Goal: Task Accomplishment & Management: Complete application form

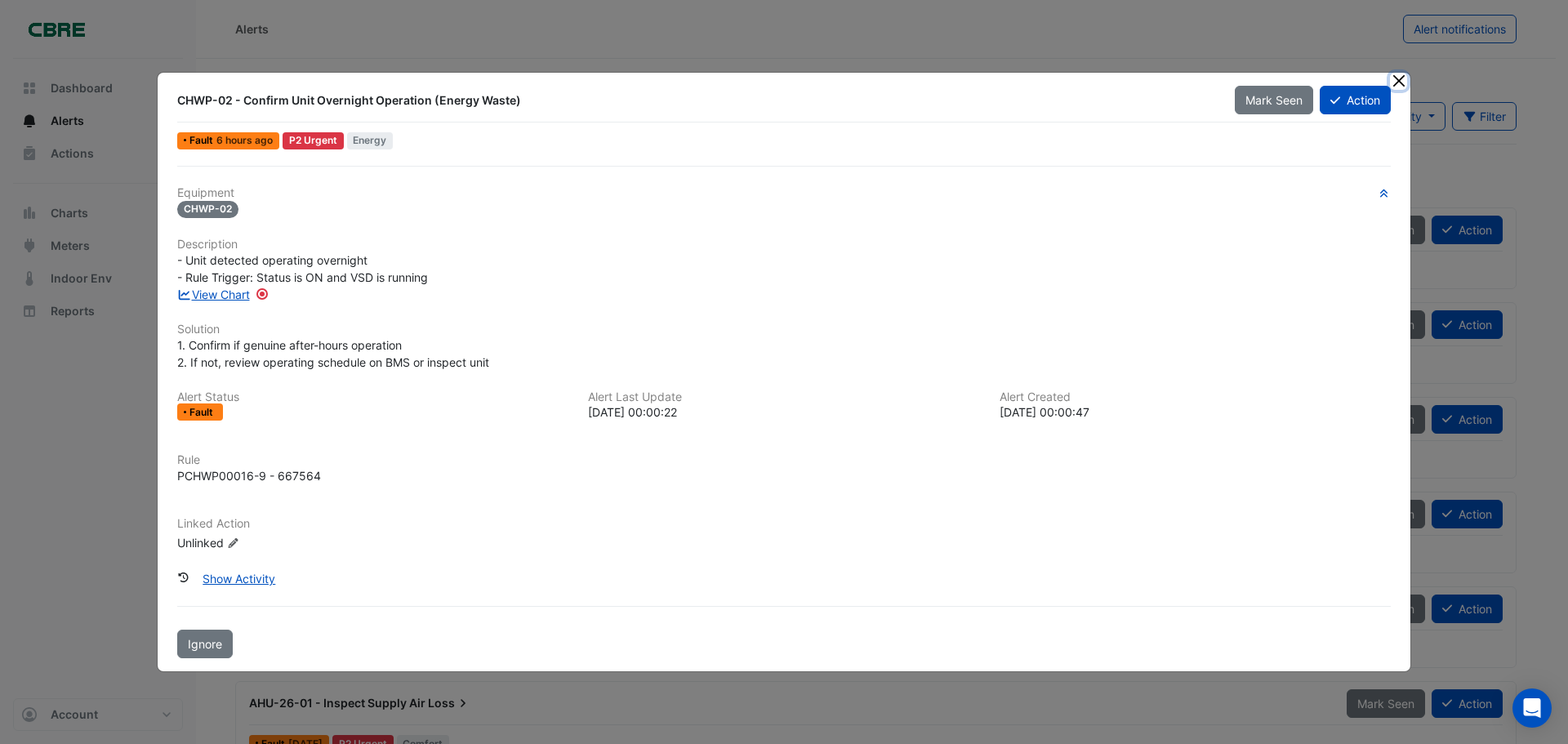
click at [1404, 84] on button "Close" at bounding box center [1398, 81] width 17 height 17
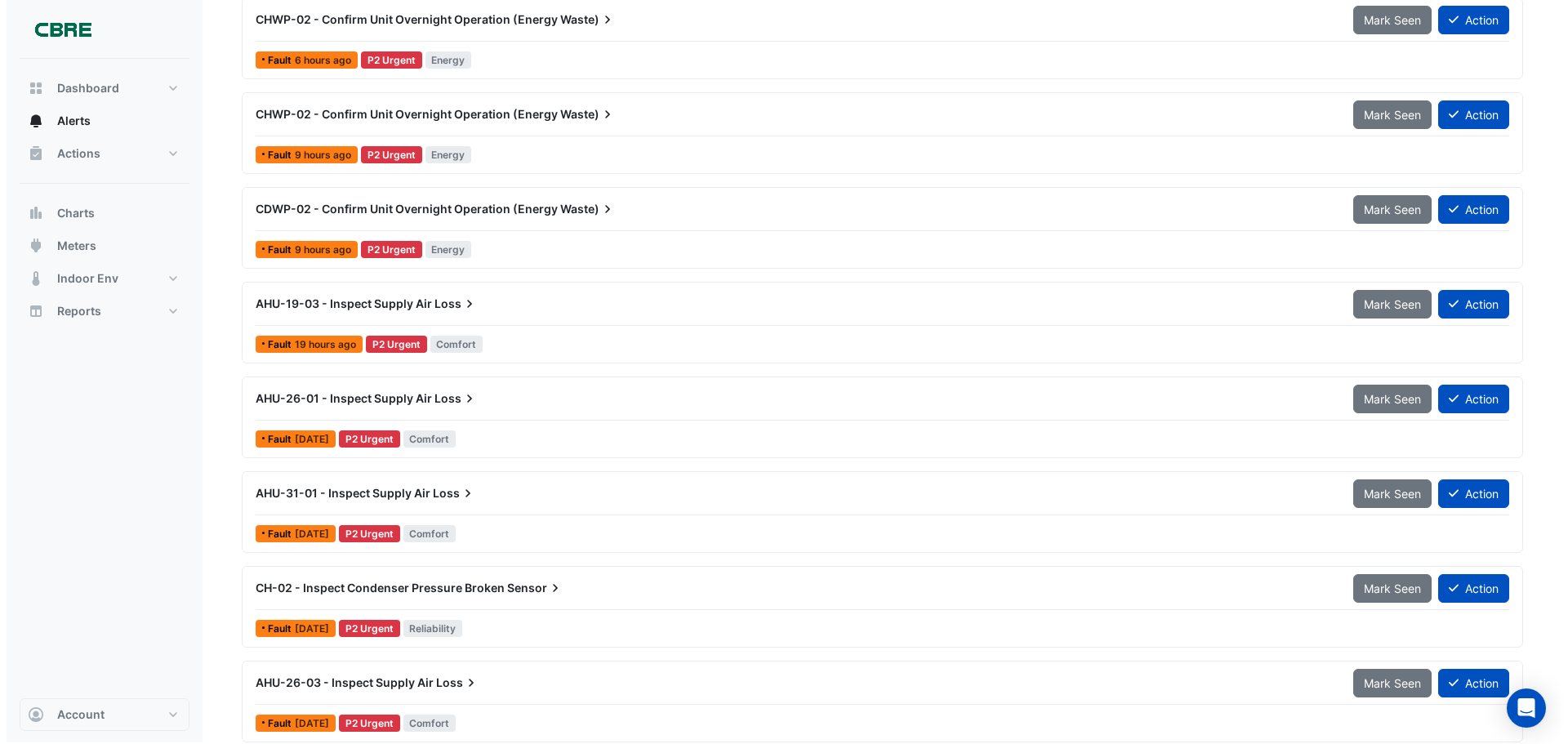
scroll to position [316, 0]
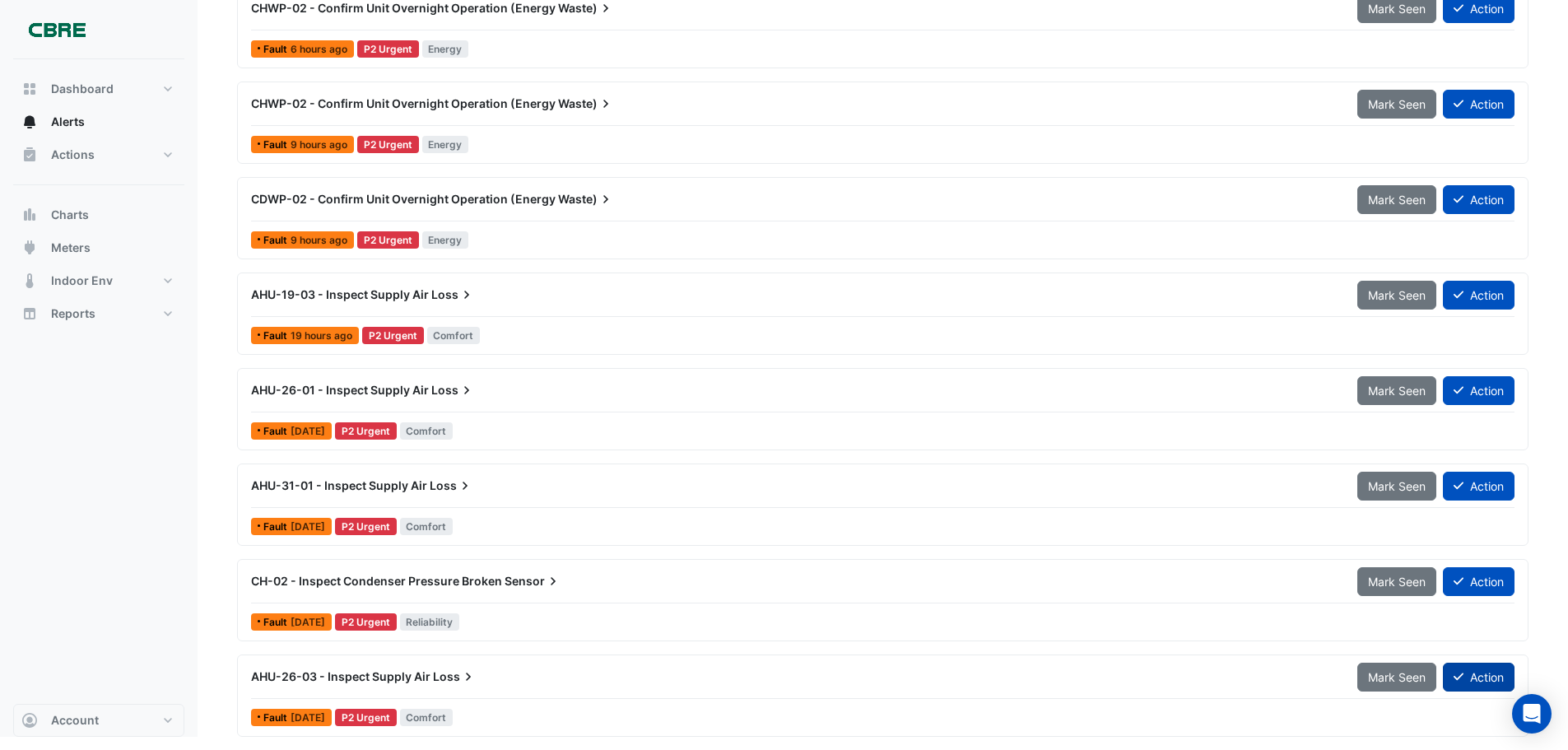
click at [1471, 682] on button "Action" at bounding box center [1479, 678] width 71 height 29
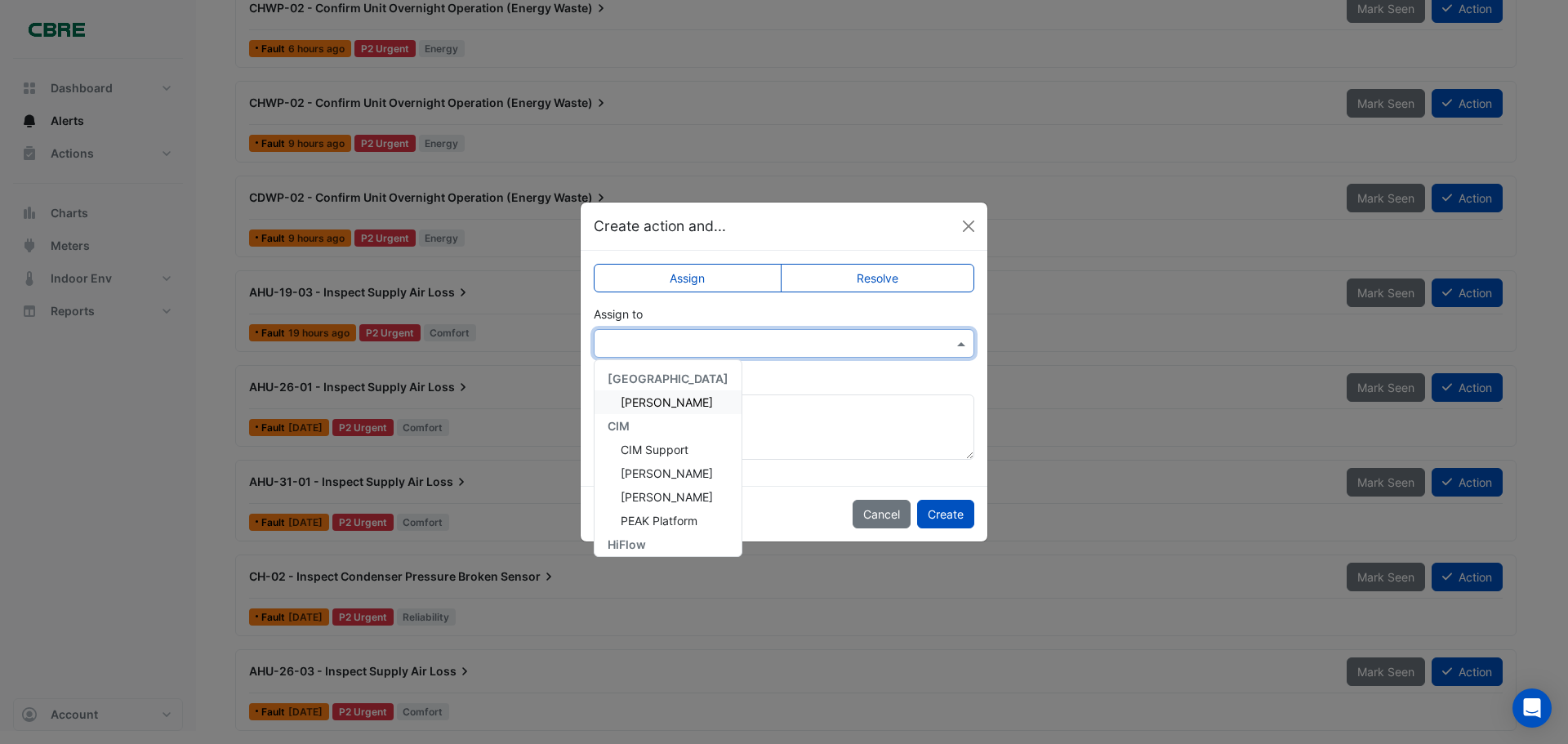
click at [781, 350] on input "text" at bounding box center [767, 344] width 330 height 17
click at [679, 499] on span "[PERSON_NAME]" at bounding box center [667, 501] width 92 height 14
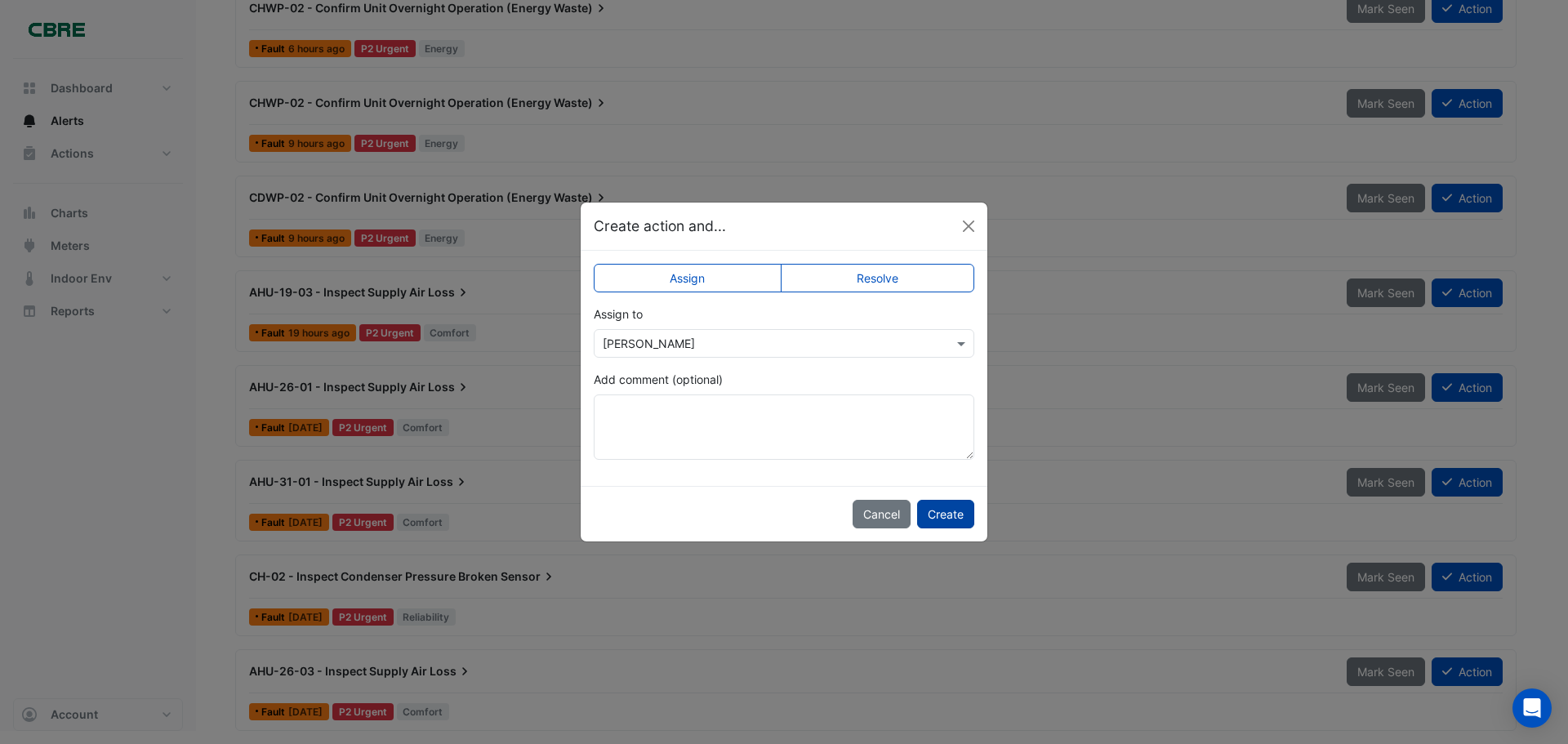
click at [948, 510] on button "Create" at bounding box center [946, 514] width 57 height 29
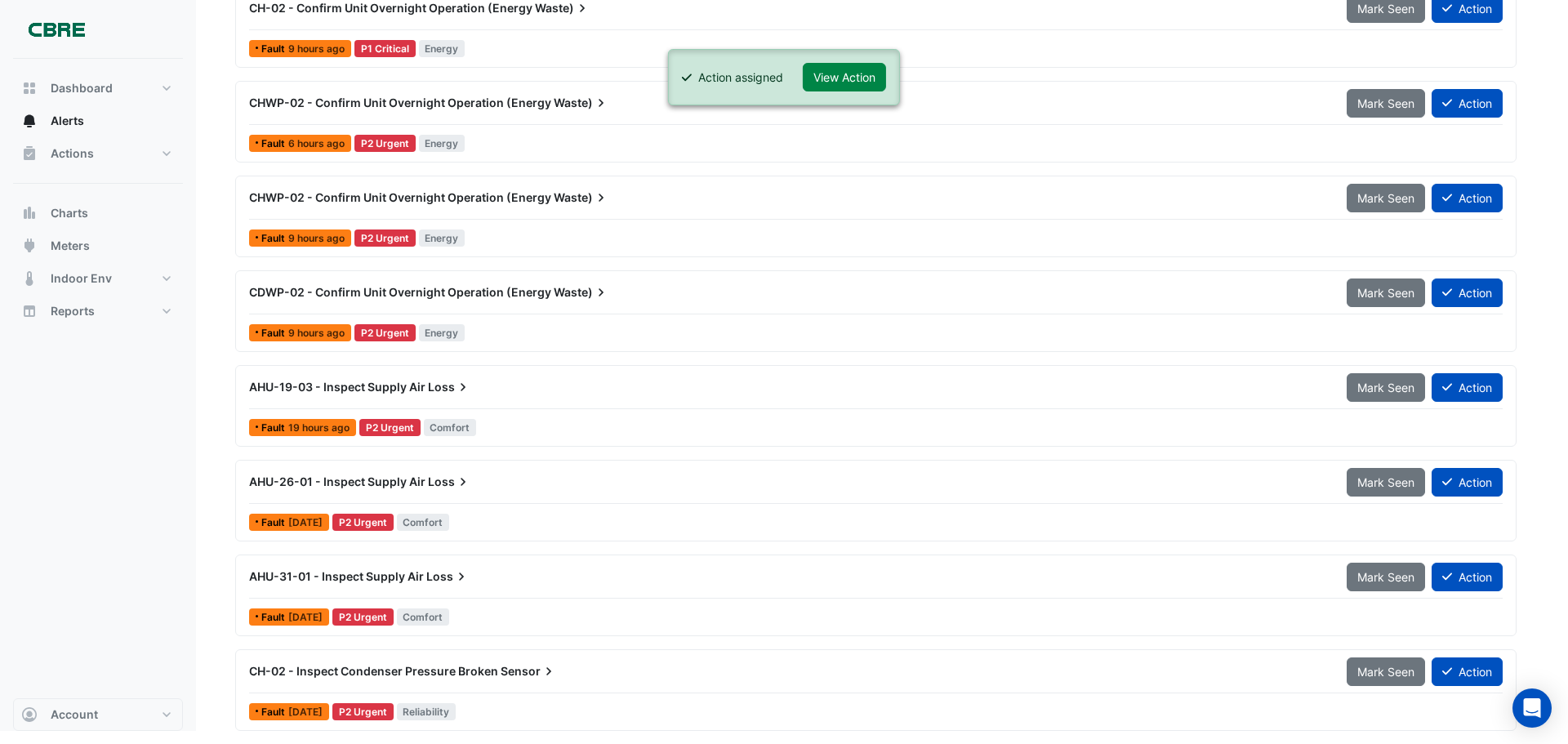
scroll to position [221, 0]
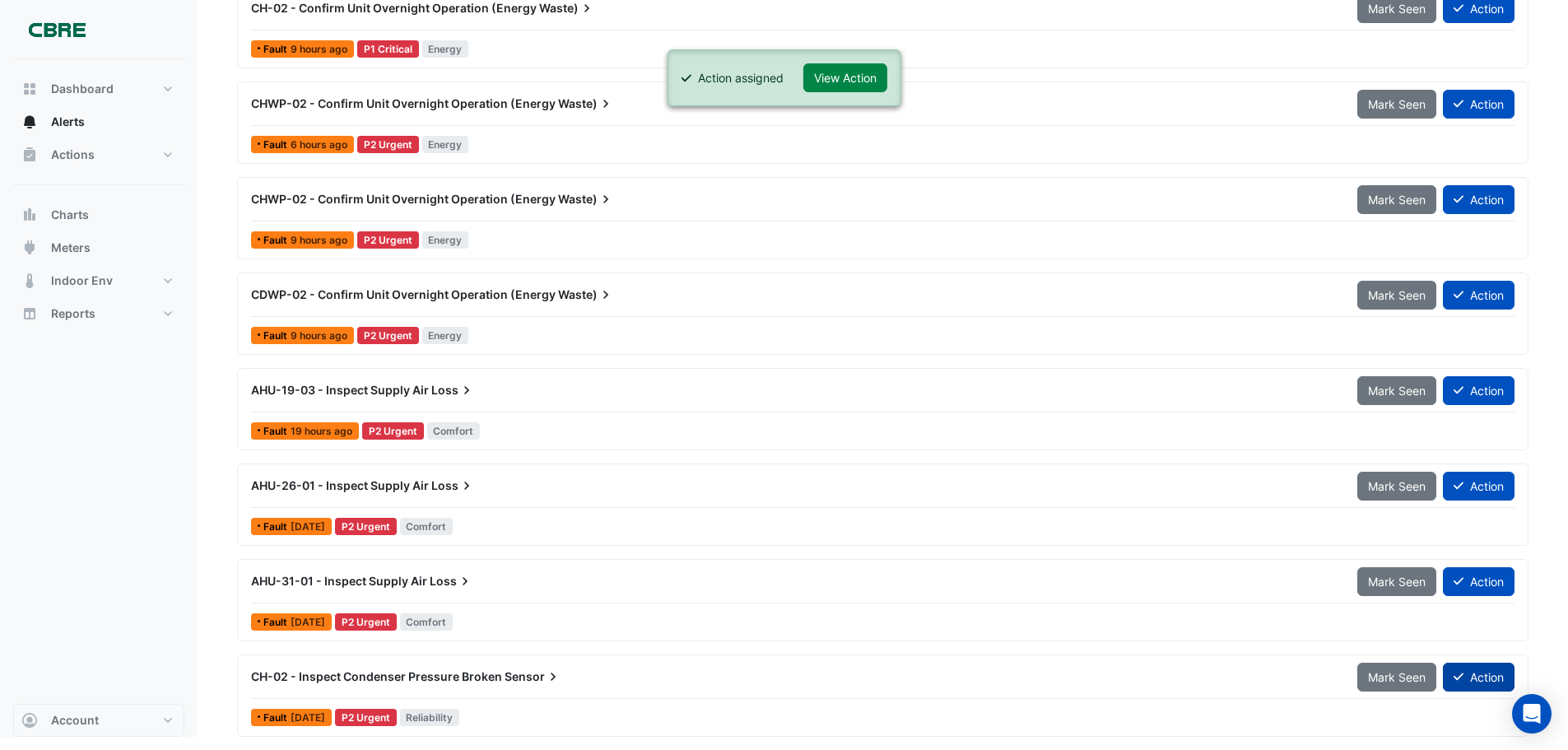
click at [1464, 681] on button "Action" at bounding box center [1479, 678] width 71 height 29
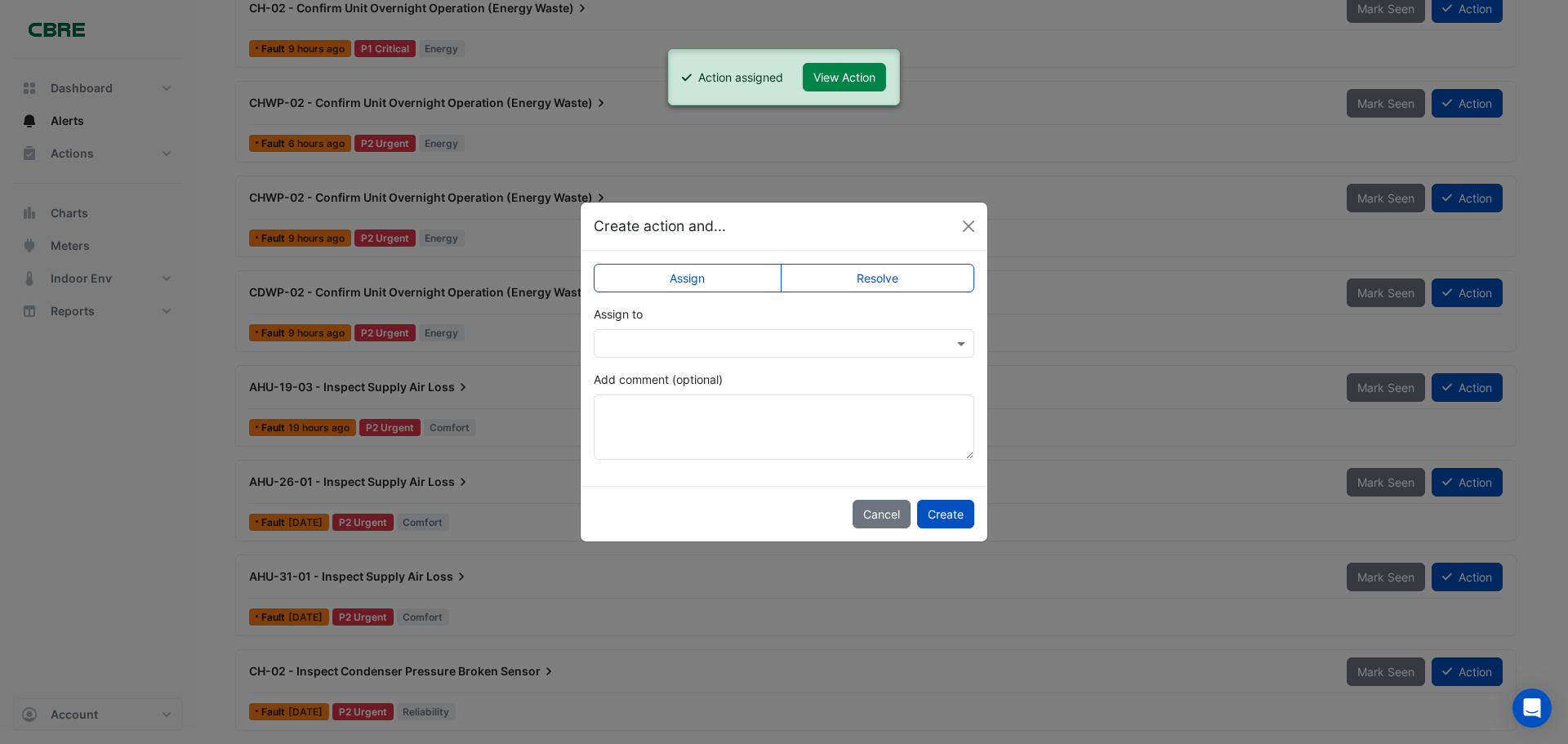
click at [800, 338] on input "text" at bounding box center [767, 344] width 330 height 17
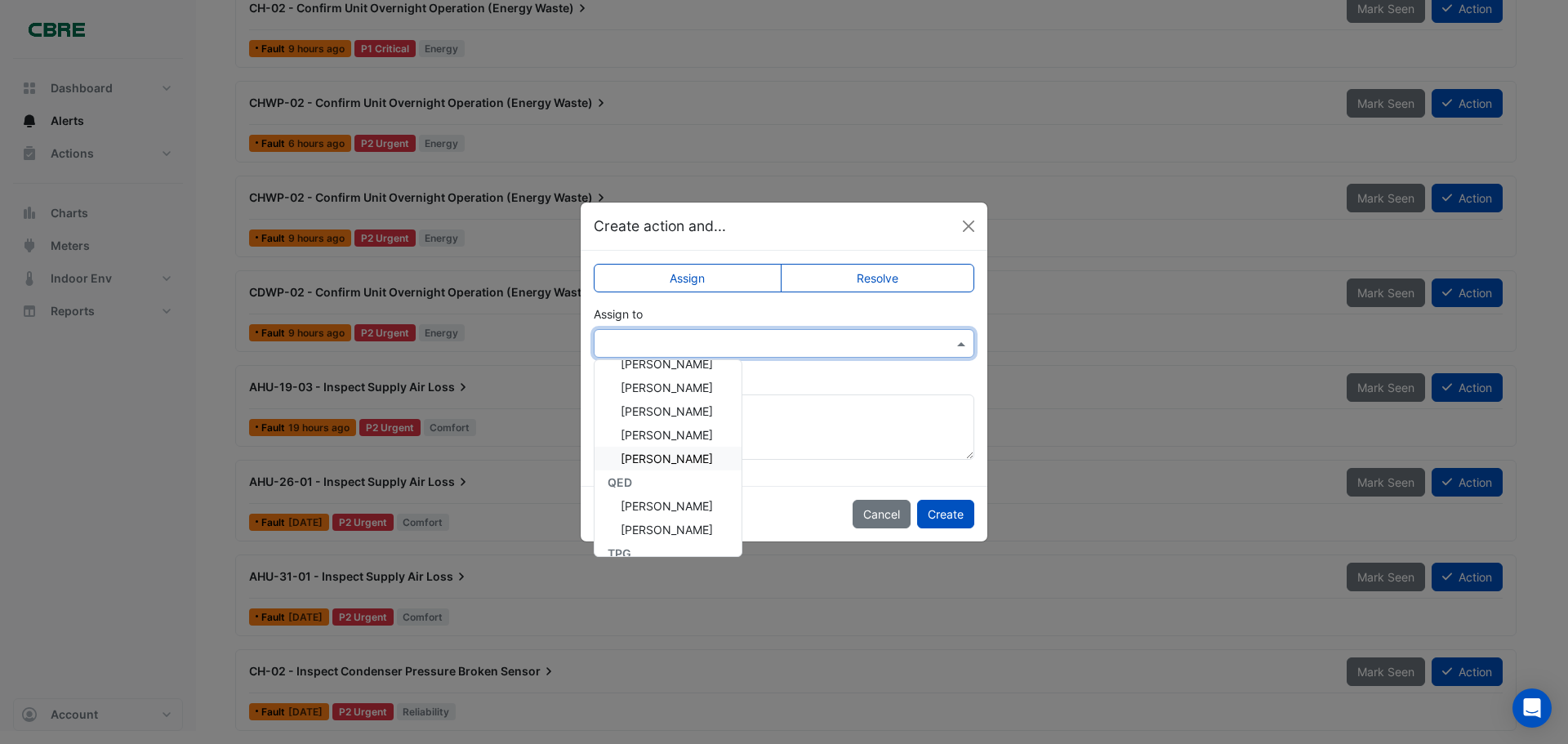
scroll to position [245, 0]
click at [699, 444] on div "[PERSON_NAME]" at bounding box center [668, 441] width 147 height 23
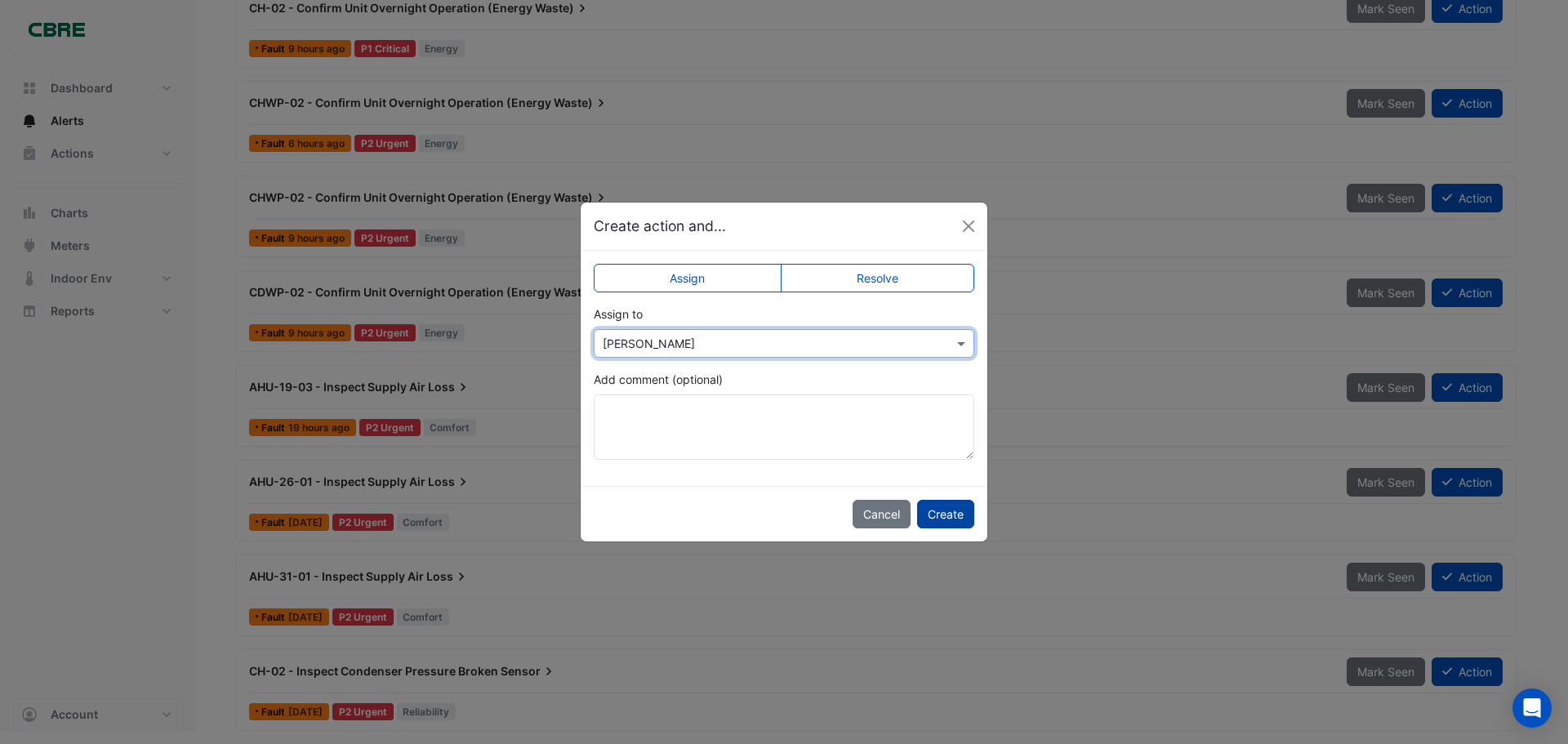
click at [943, 517] on button "Create" at bounding box center [946, 514] width 57 height 29
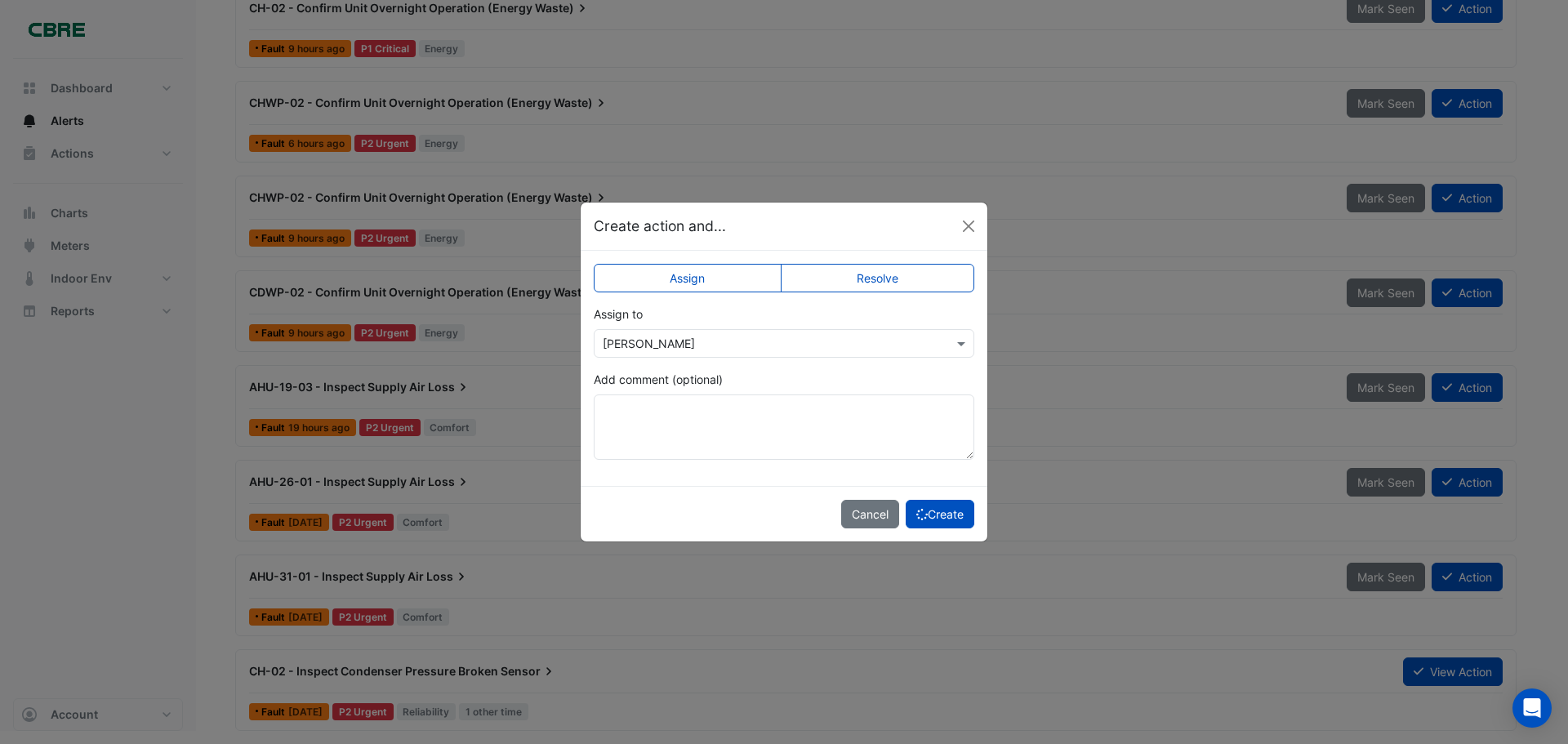
scroll to position [126, 0]
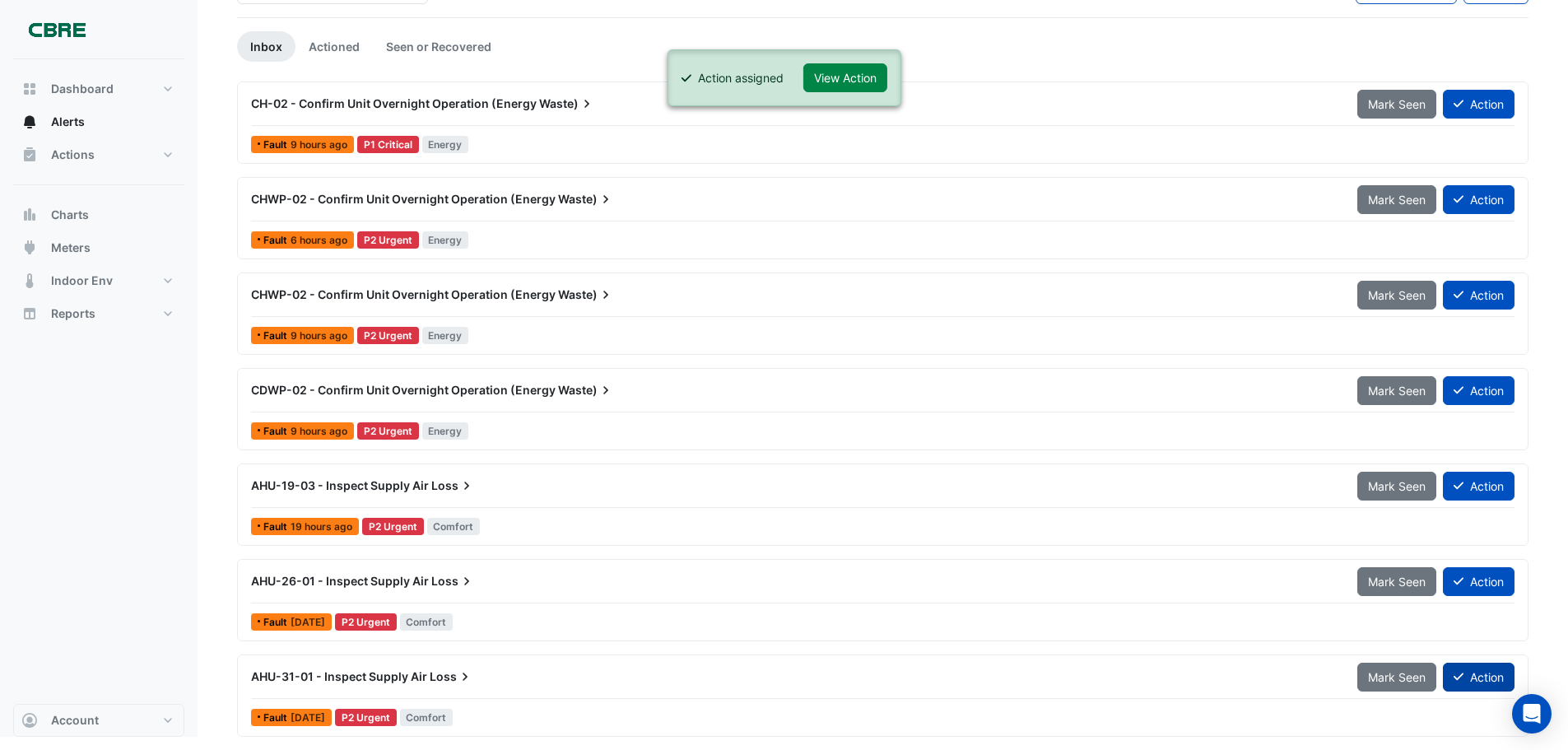
click at [1457, 677] on icon at bounding box center [1459, 677] width 10 height 12
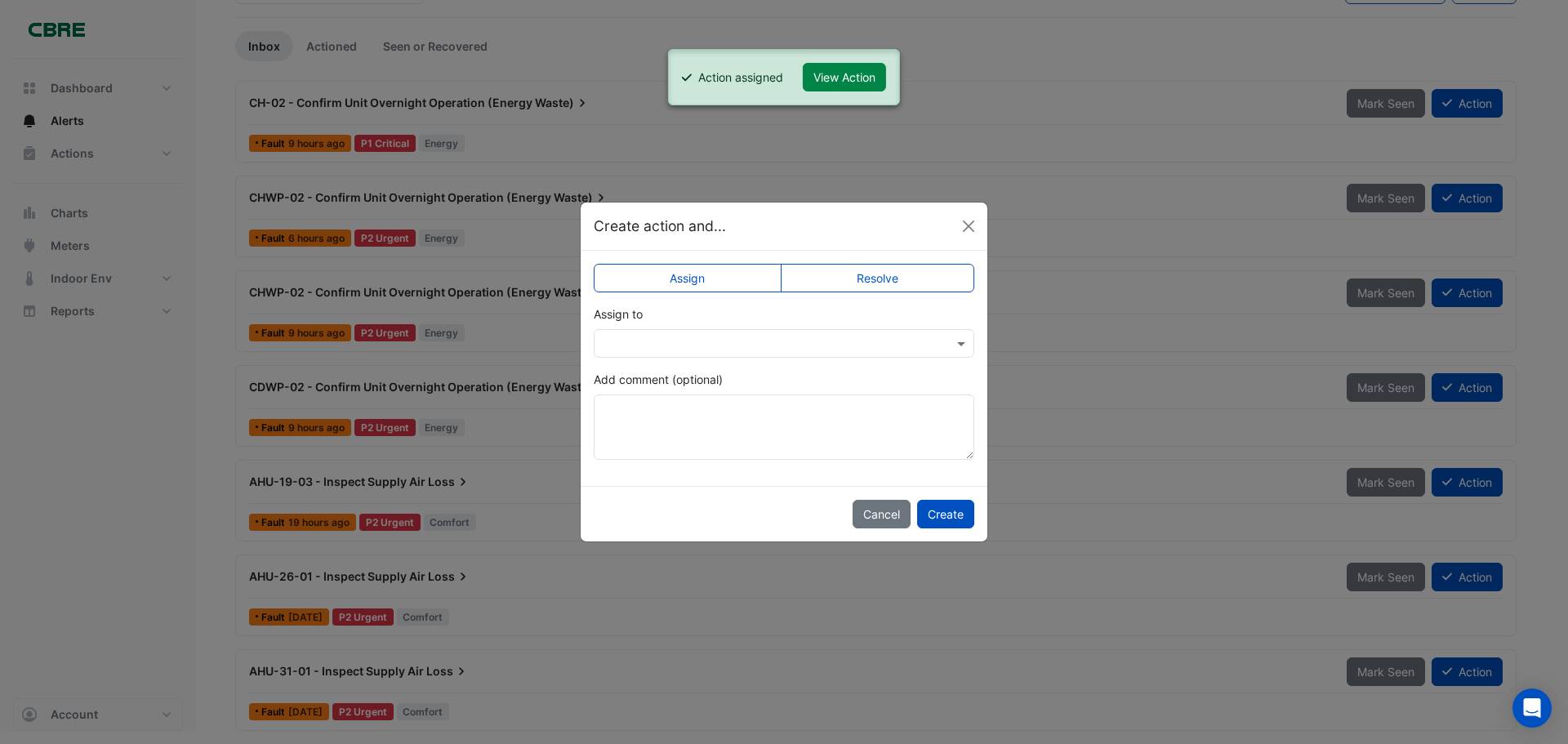
click at [737, 357] on div at bounding box center [783, 344] width 380 height 29
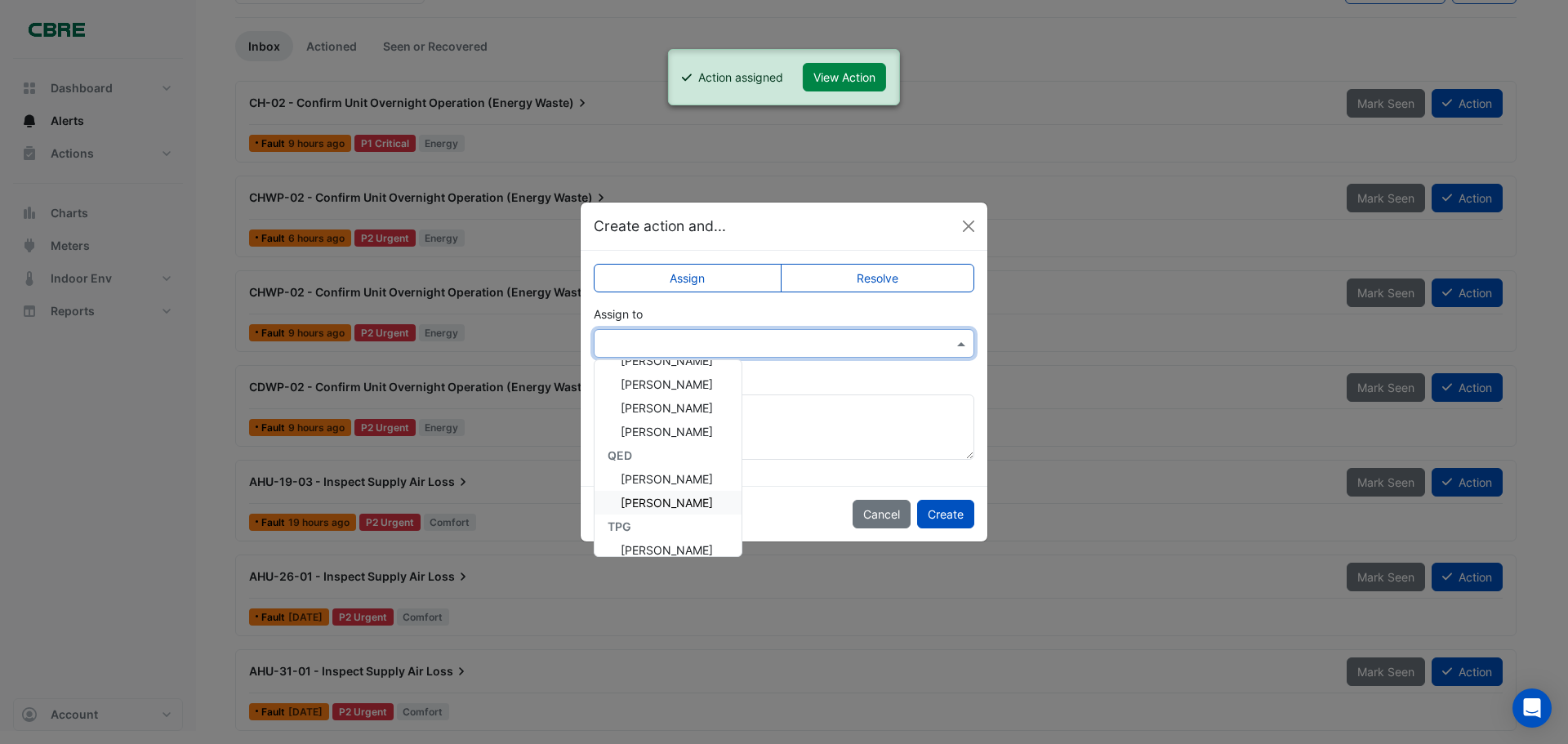
scroll to position [267, 0]
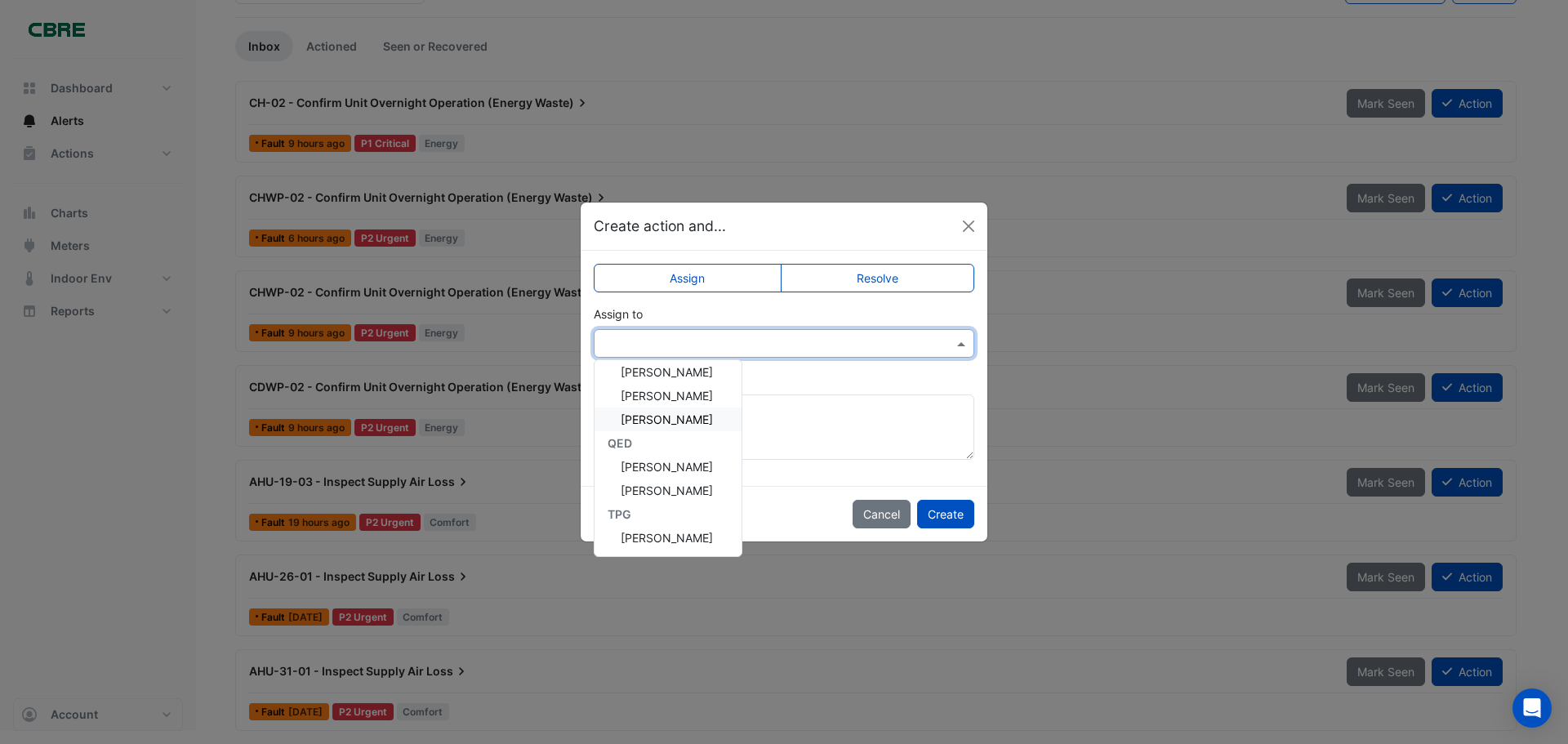
click at [678, 416] on span "[PERSON_NAME]" at bounding box center [667, 420] width 92 height 14
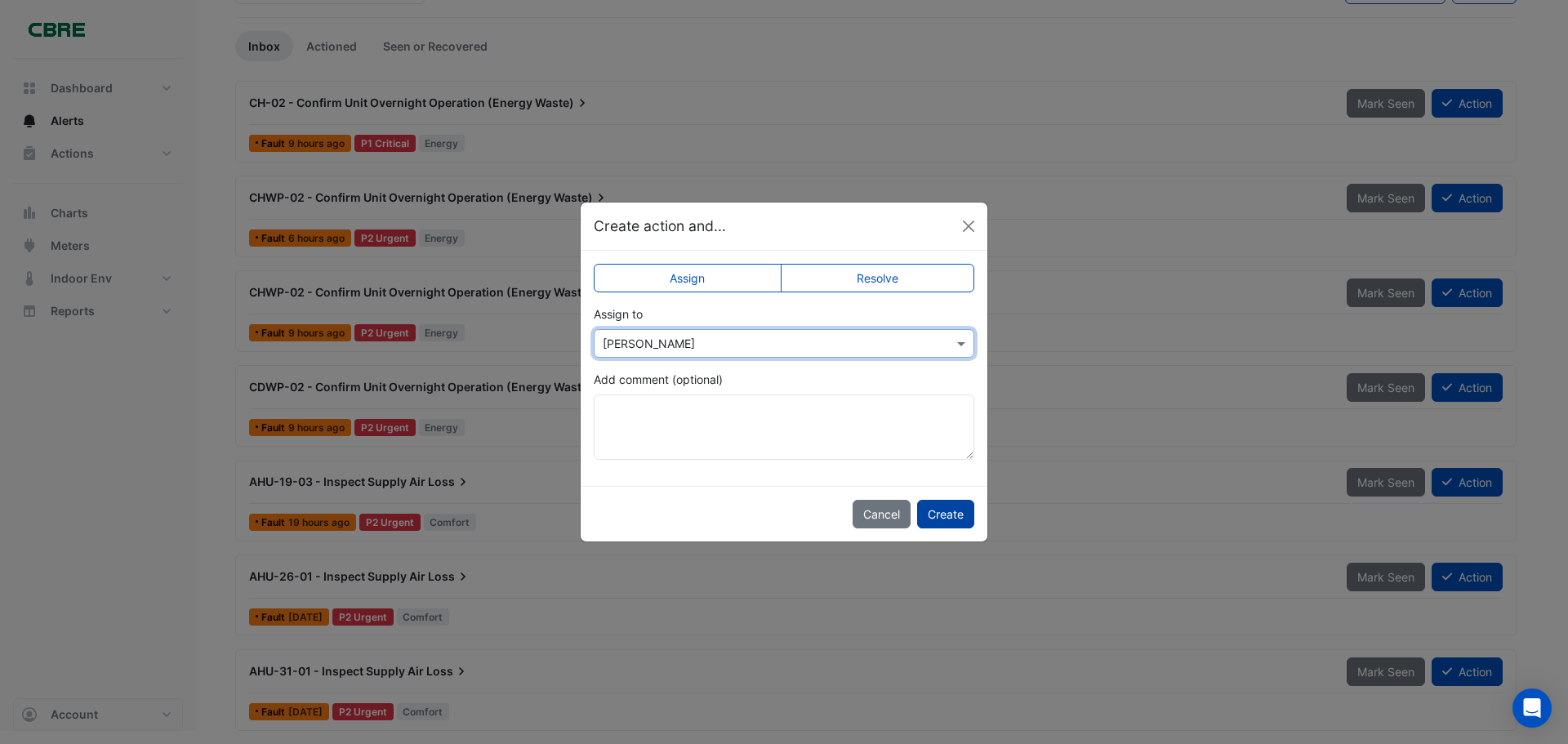
click at [943, 511] on button "Create" at bounding box center [946, 514] width 57 height 29
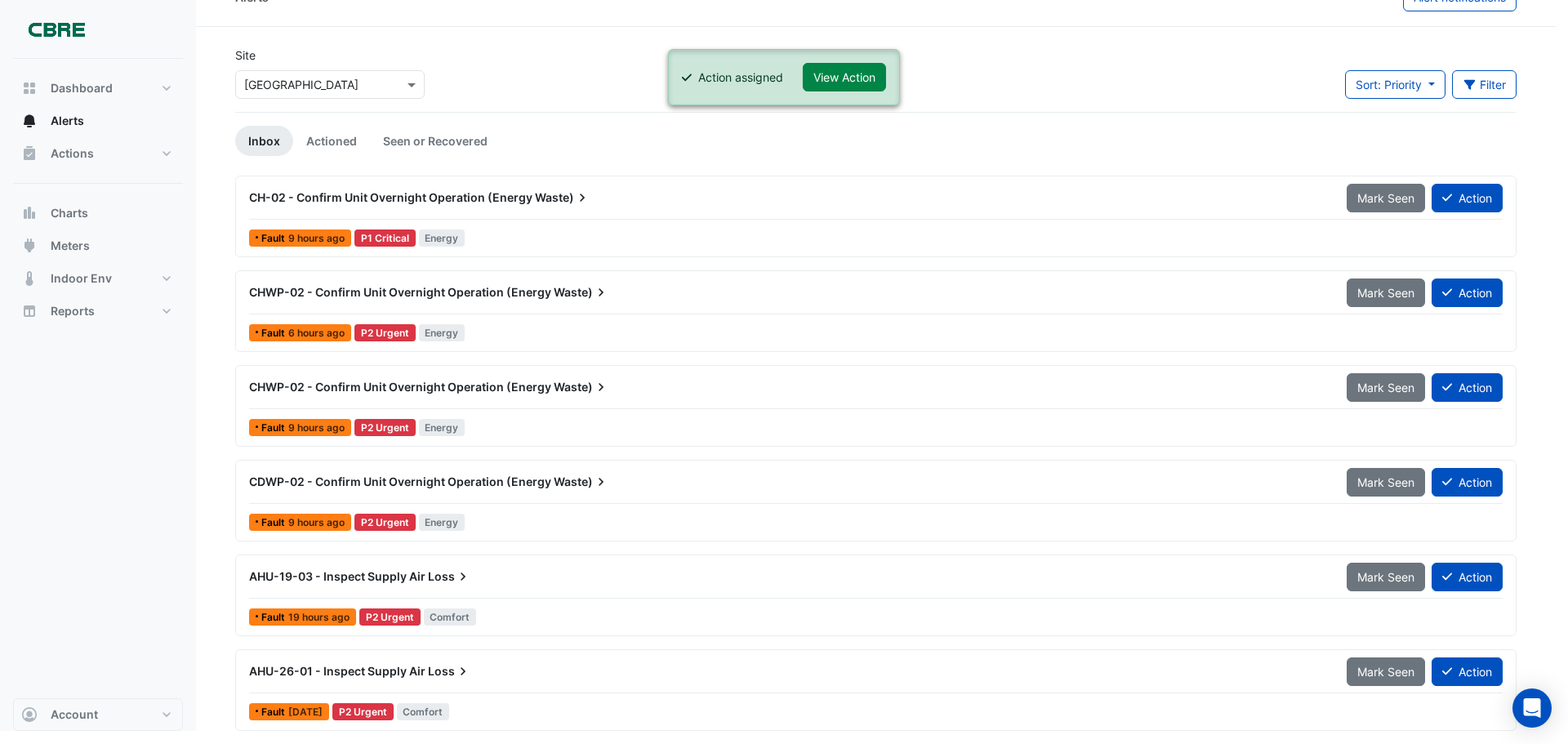
scroll to position [32, 0]
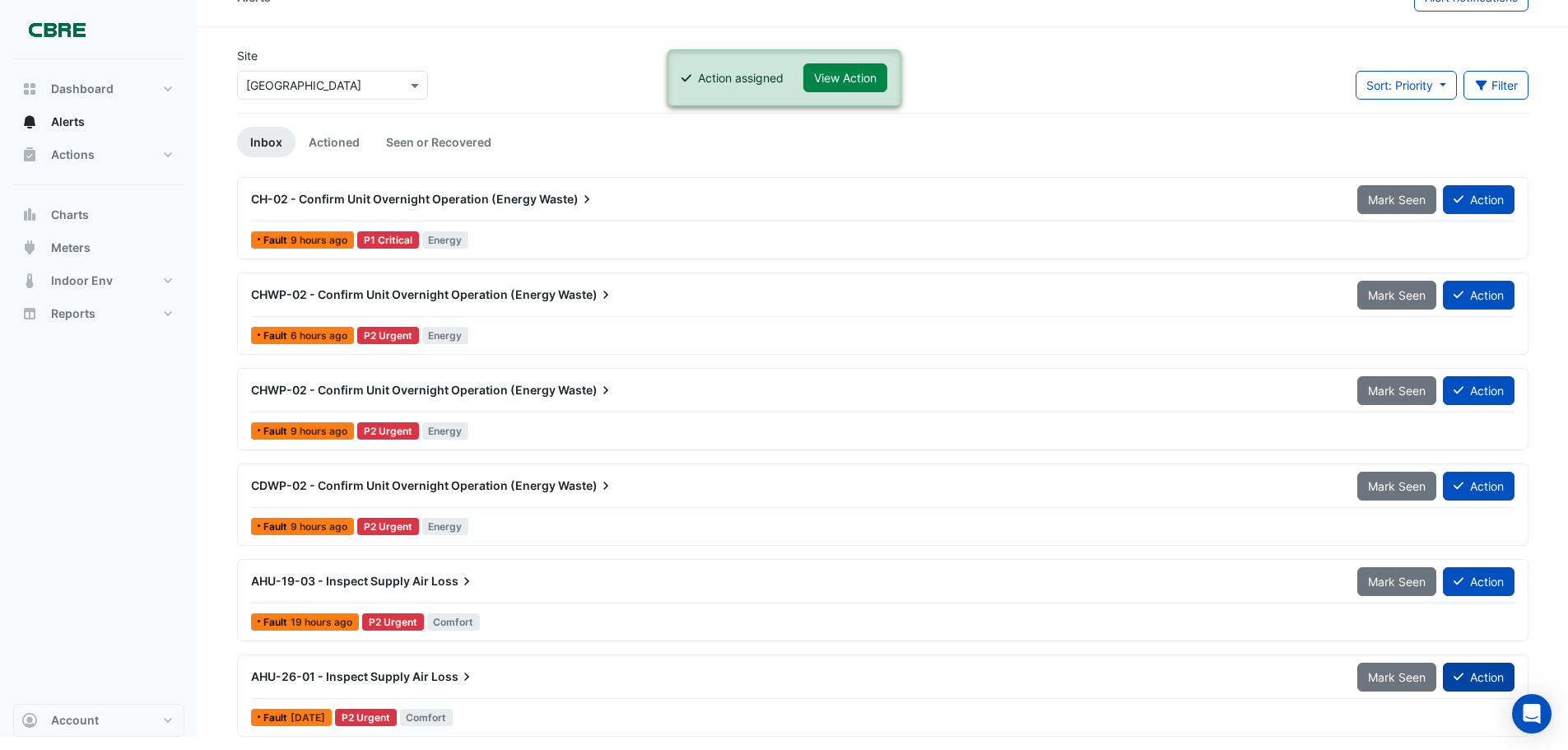
click at [1488, 682] on button "Action" at bounding box center [1479, 678] width 71 height 29
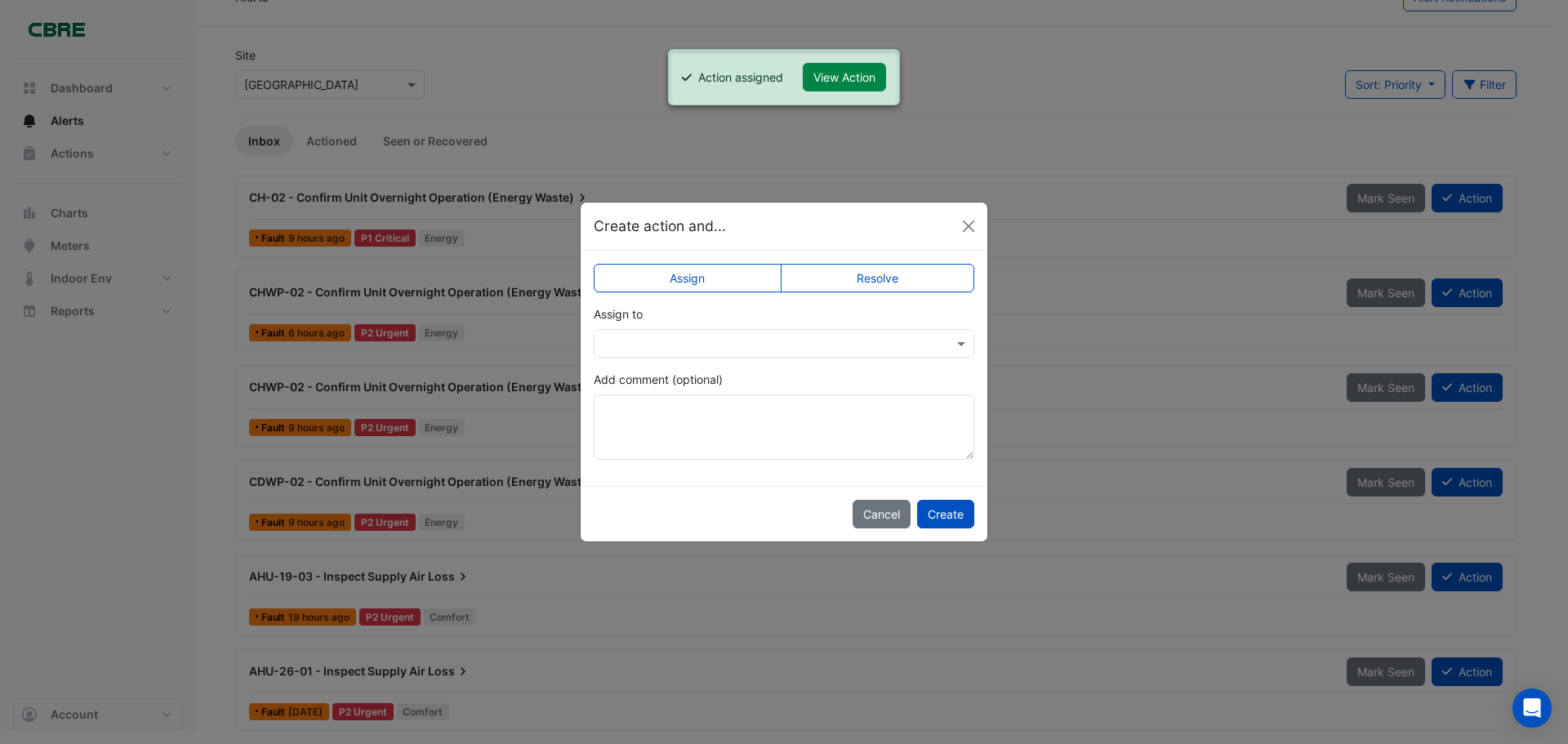
click at [724, 336] on input "text" at bounding box center [767, 344] width 330 height 17
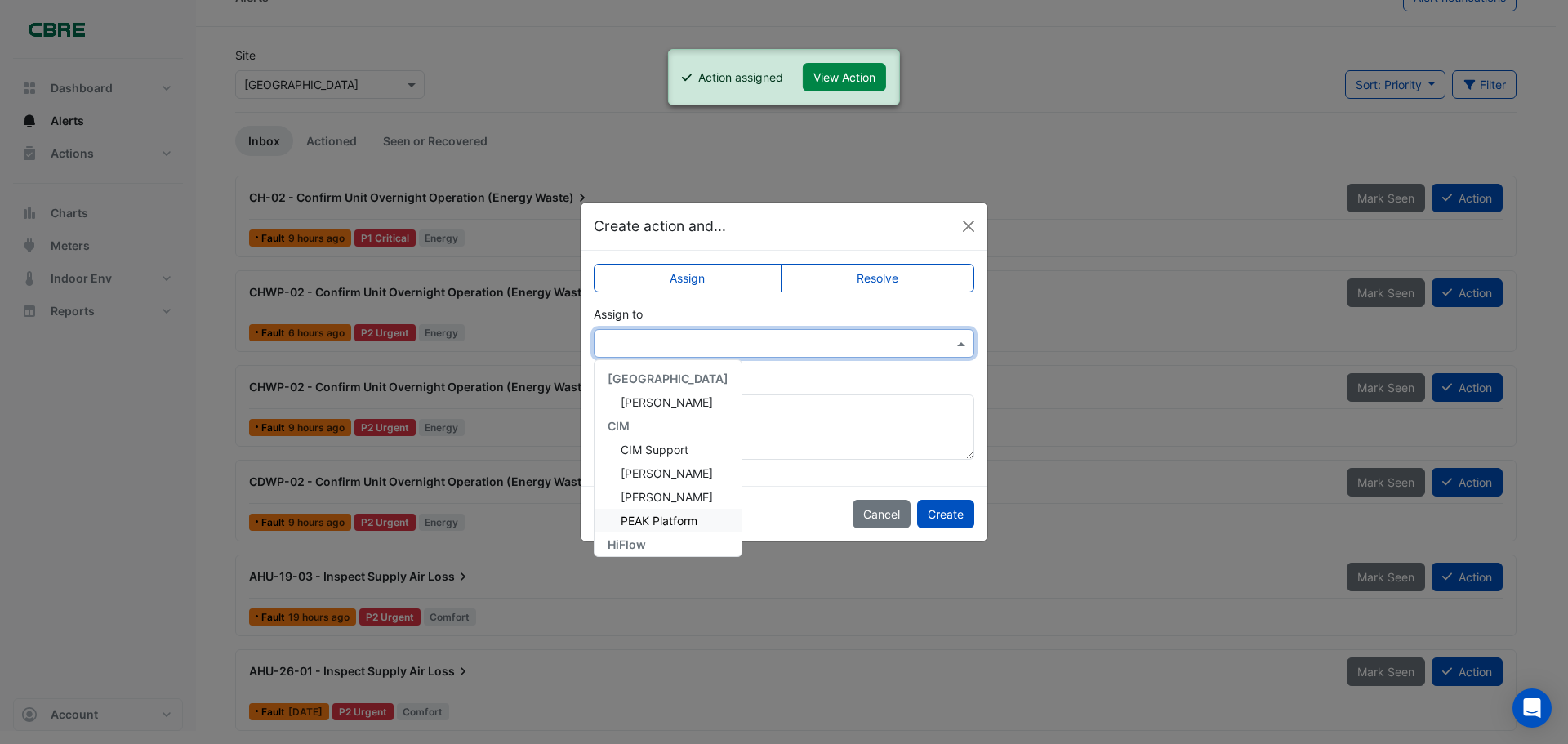
scroll to position [245, 0]
click at [674, 437] on span "[PERSON_NAME]" at bounding box center [667, 441] width 92 height 14
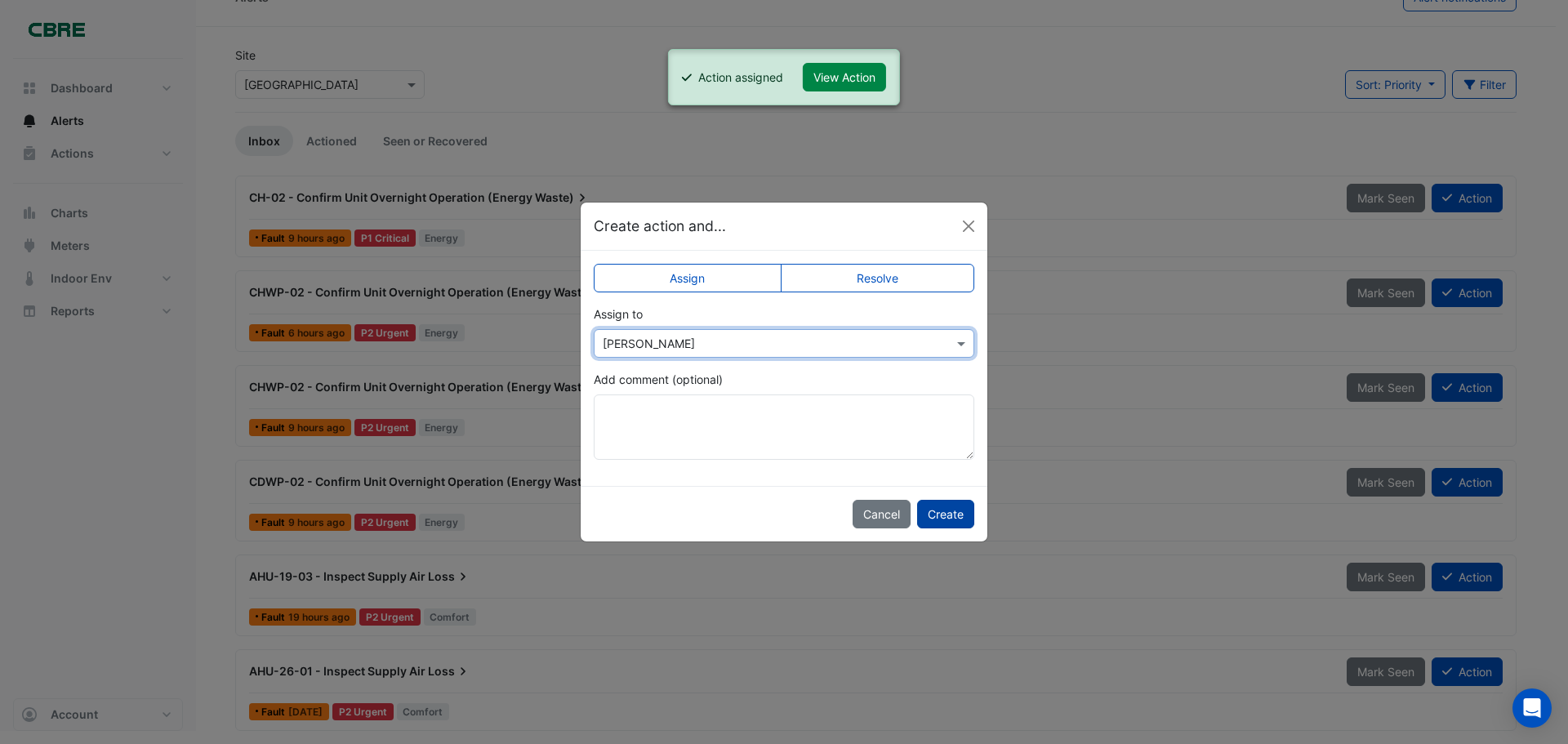
click at [955, 517] on button "Create" at bounding box center [946, 514] width 57 height 29
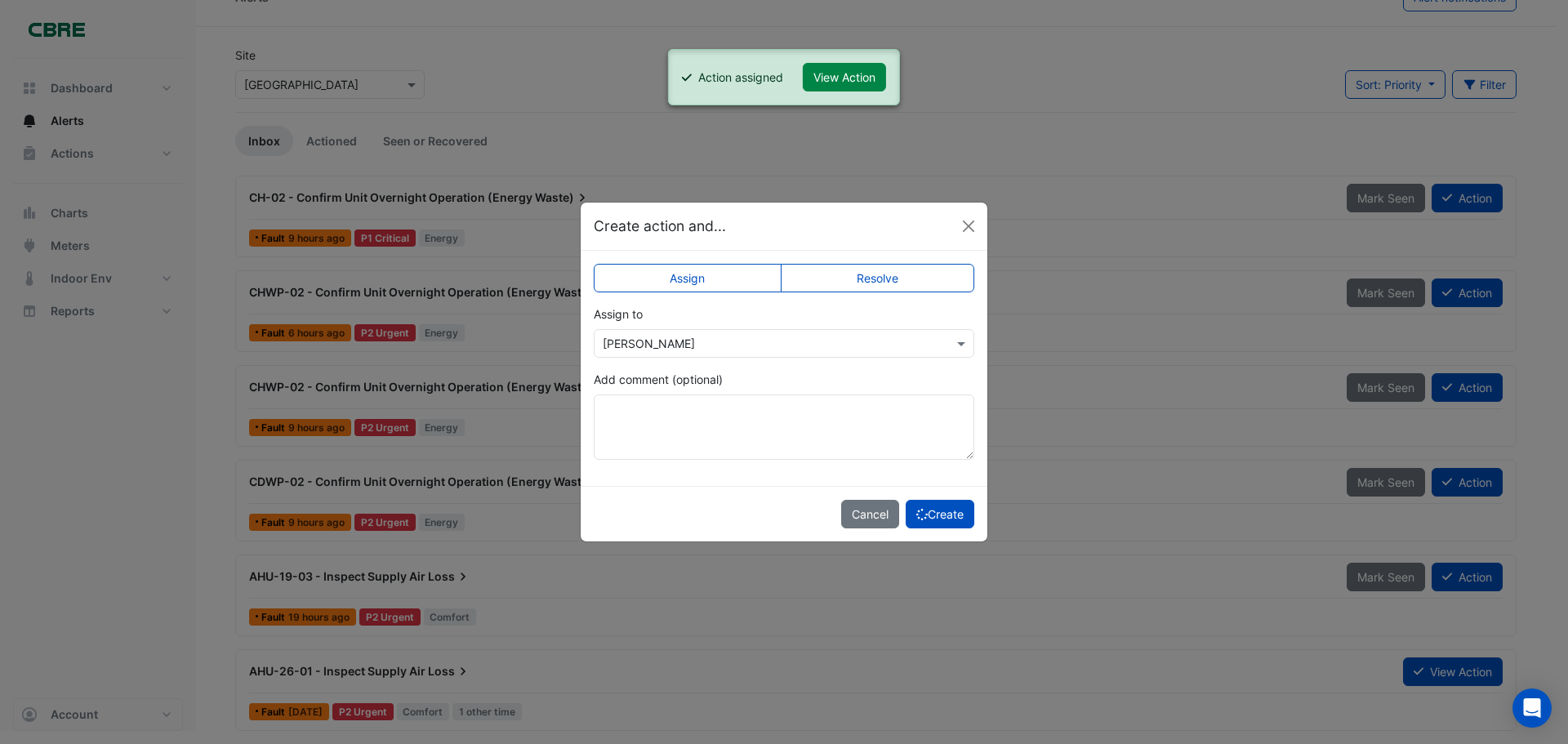
scroll to position [0, 0]
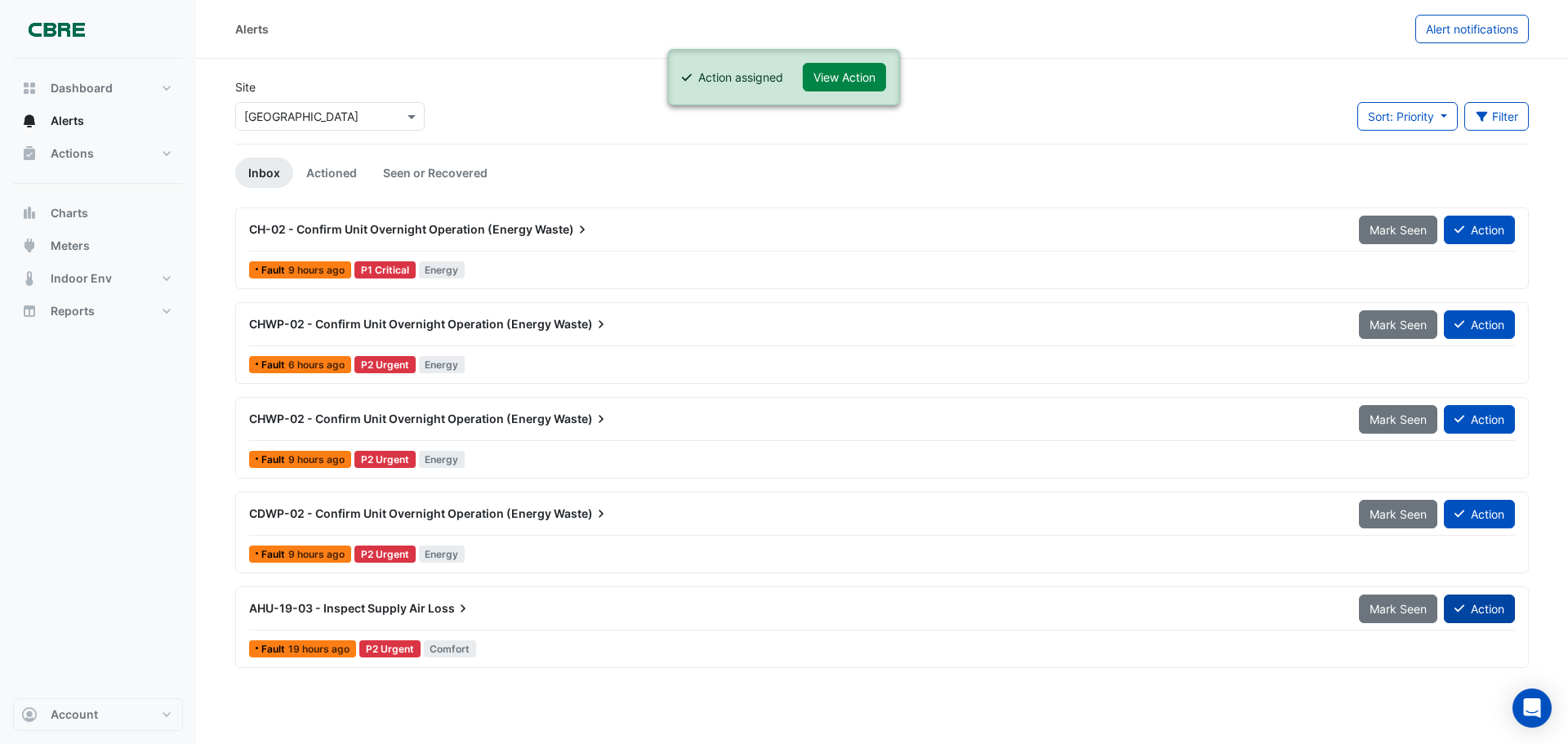
click at [1479, 616] on button "Action" at bounding box center [1479, 609] width 71 height 29
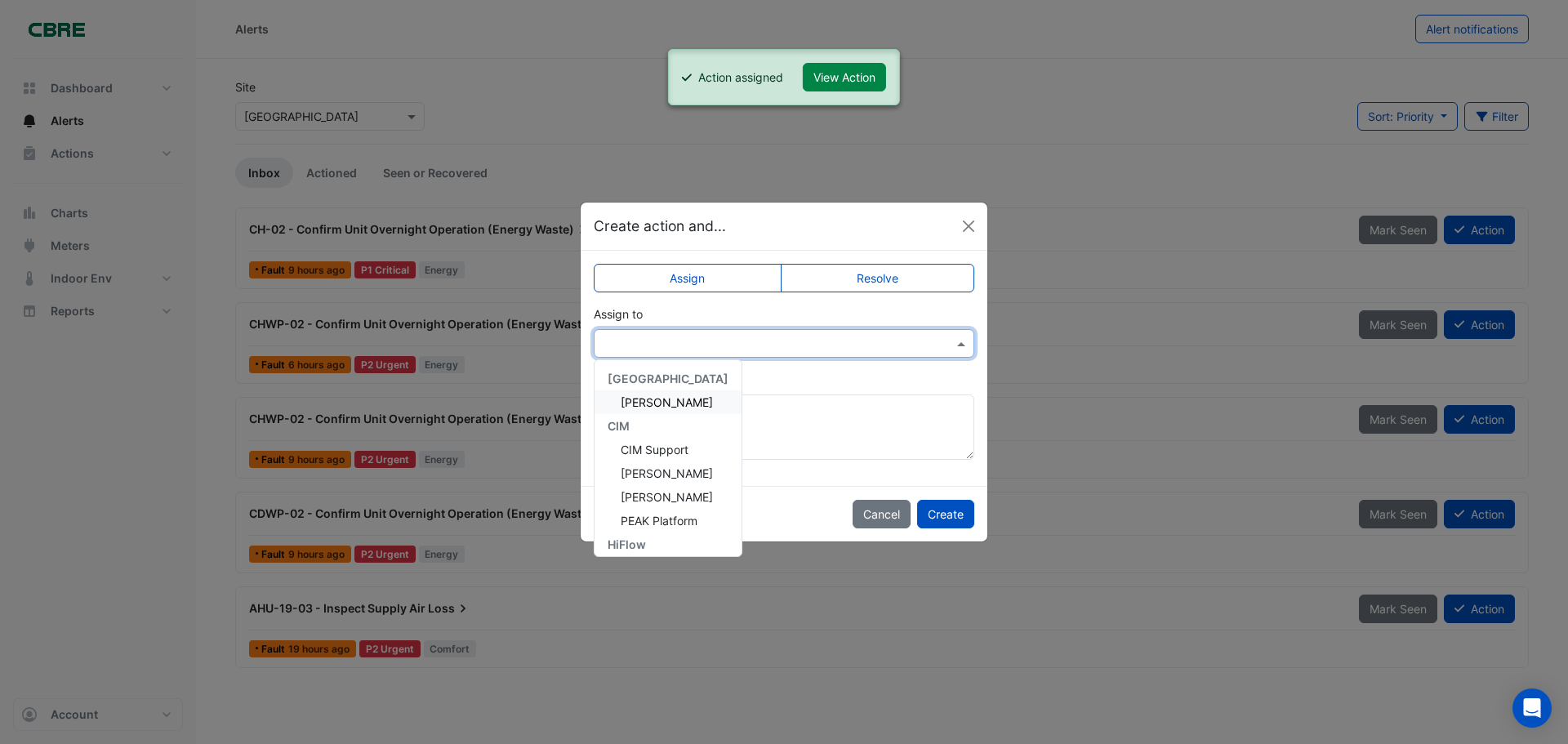
click at [744, 355] on div at bounding box center [783, 344] width 380 height 29
drag, startPoint x: 681, startPoint y: 421, endPoint x: 854, endPoint y: 485, distance: 184.5
click at [682, 421] on span "[PERSON_NAME]" at bounding box center [667, 420] width 92 height 14
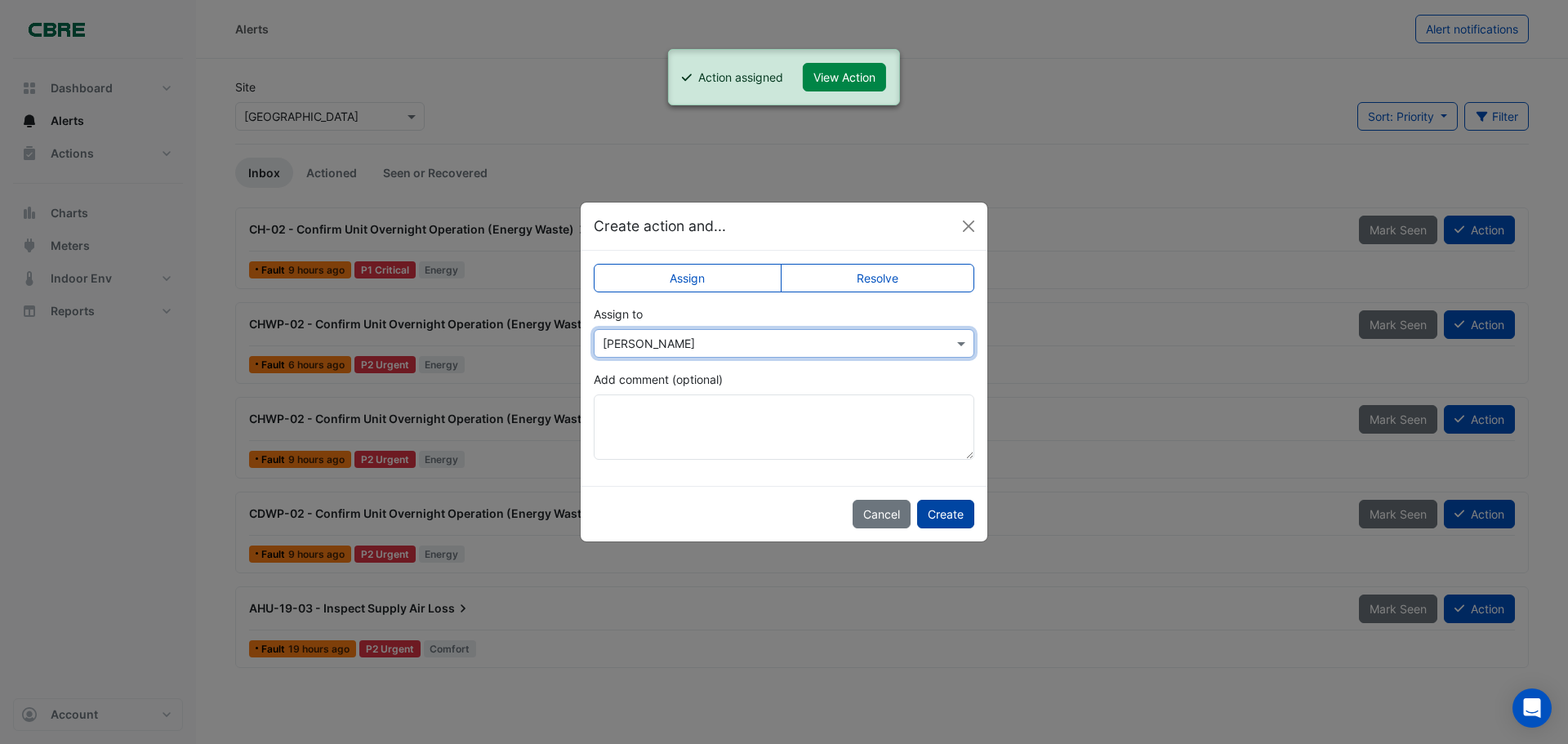
click at [950, 510] on button "Create" at bounding box center [946, 514] width 57 height 29
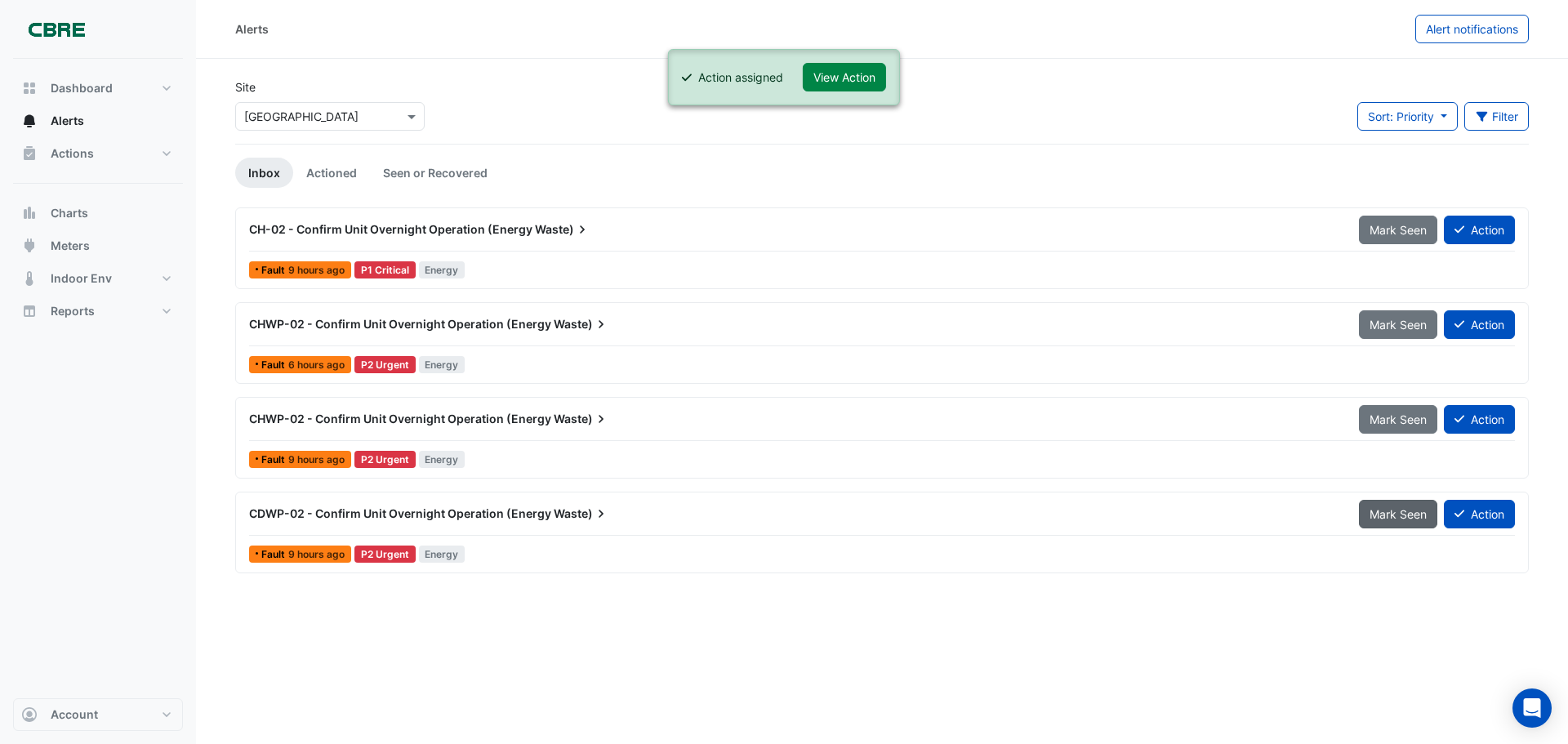
click at [1406, 508] on span "Mark Seen" at bounding box center [1398, 515] width 57 height 14
click at [1385, 415] on span "Mark Seen" at bounding box center [1398, 420] width 57 height 14
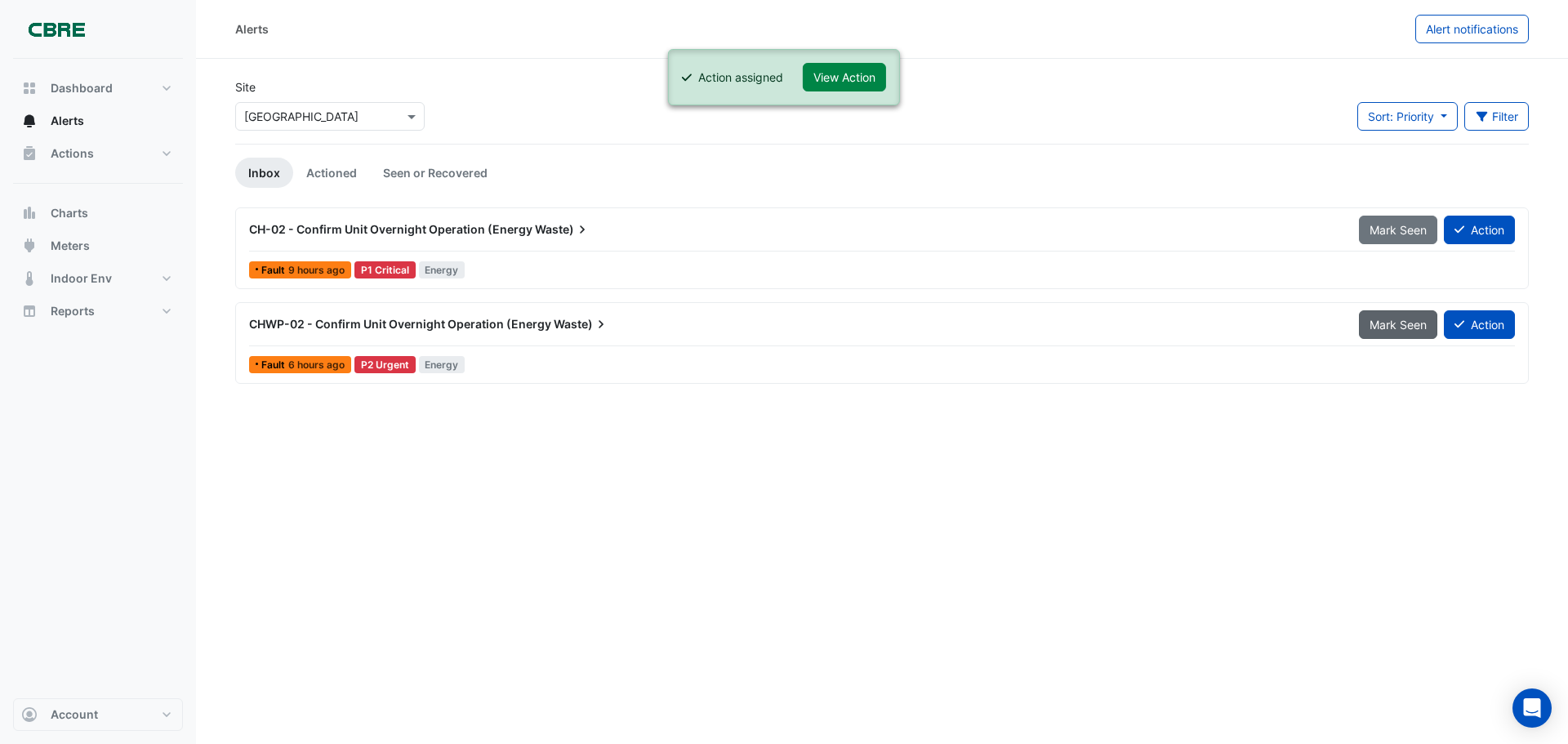
click at [1381, 322] on span "Mark Seen" at bounding box center [1398, 325] width 57 height 14
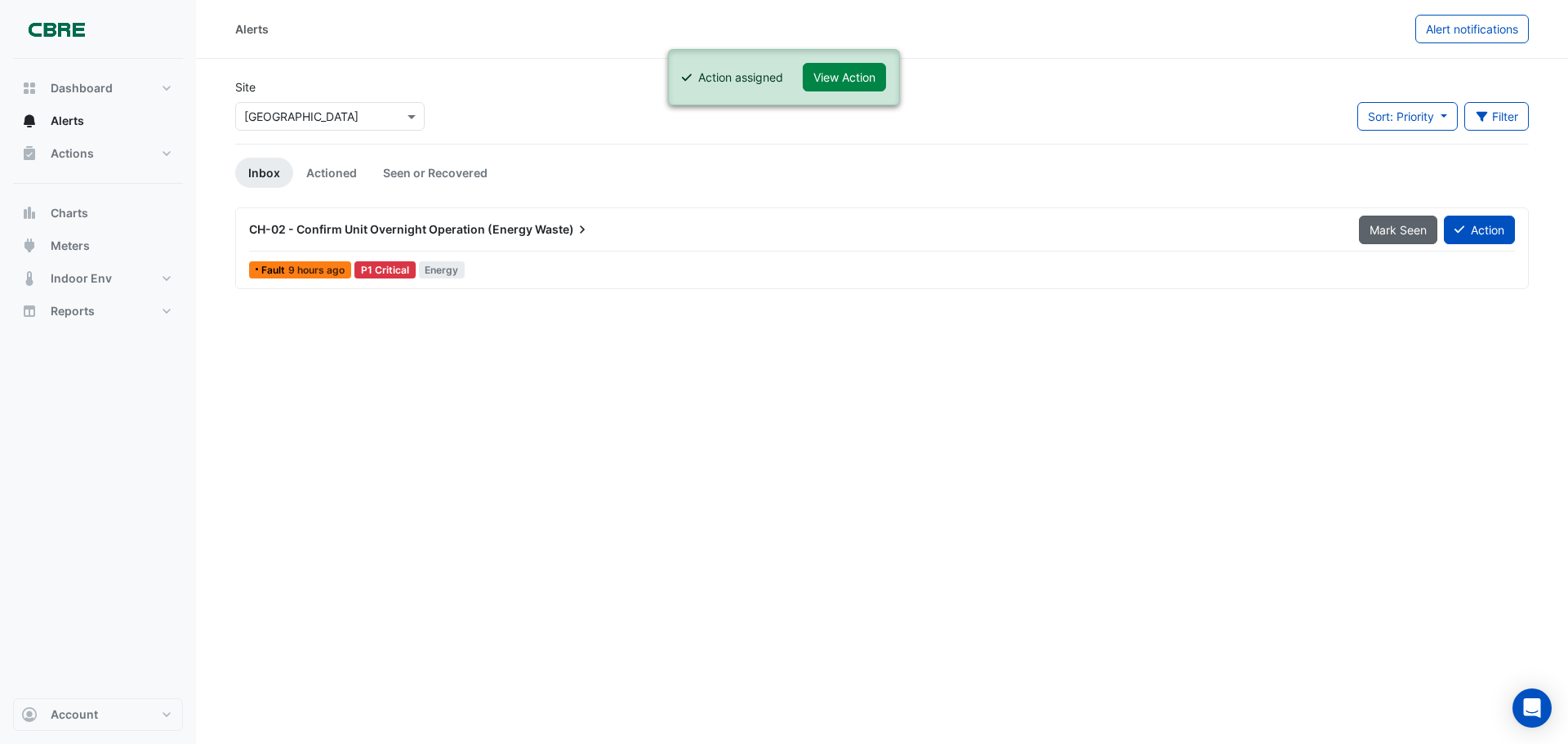
click at [1396, 239] on button "Mark Seen" at bounding box center [1399, 230] width 79 height 29
